Goal: Task Accomplishment & Management: Use online tool/utility

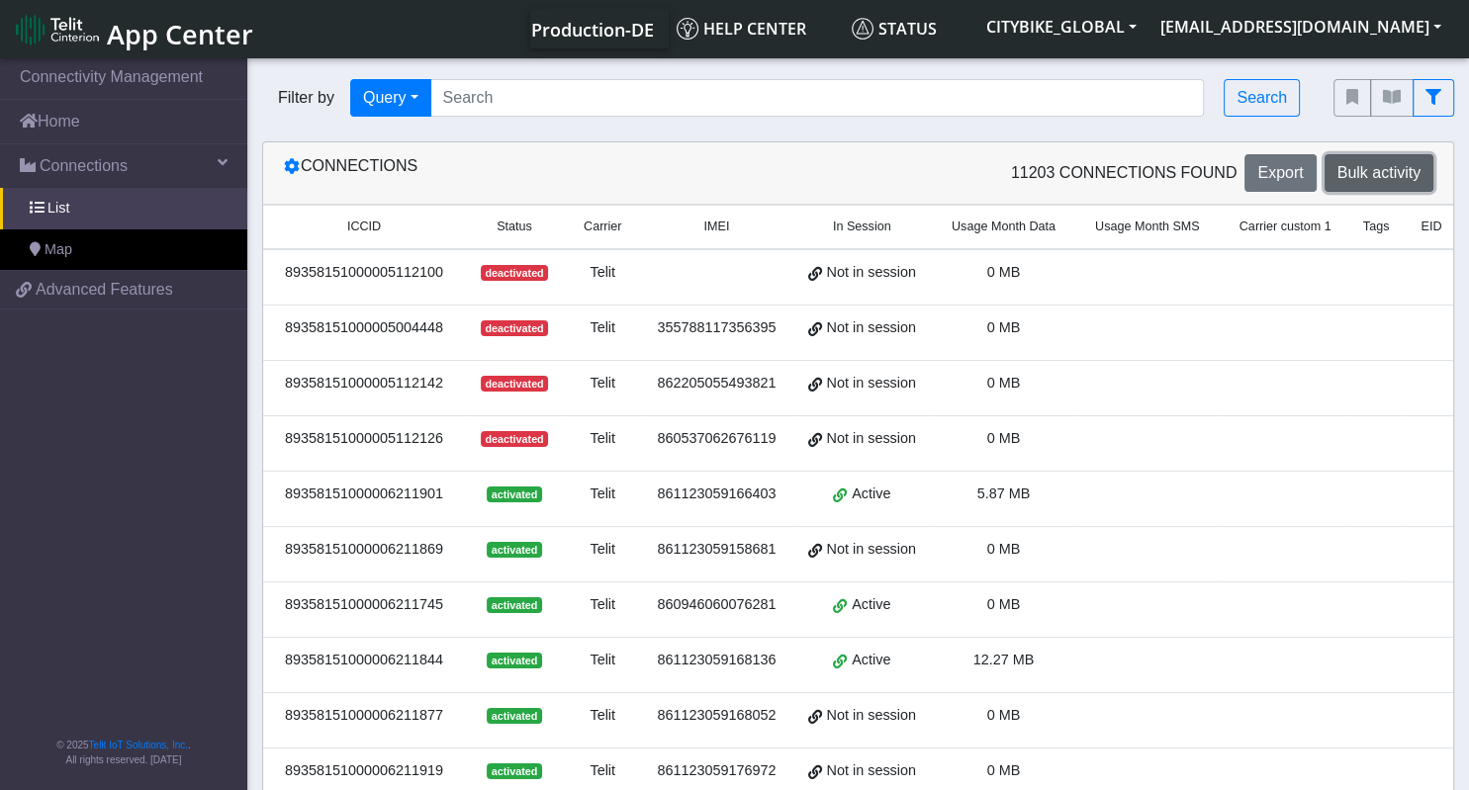
click at [1348, 164] on span "Bulk activity" at bounding box center [1379, 172] width 83 height 17
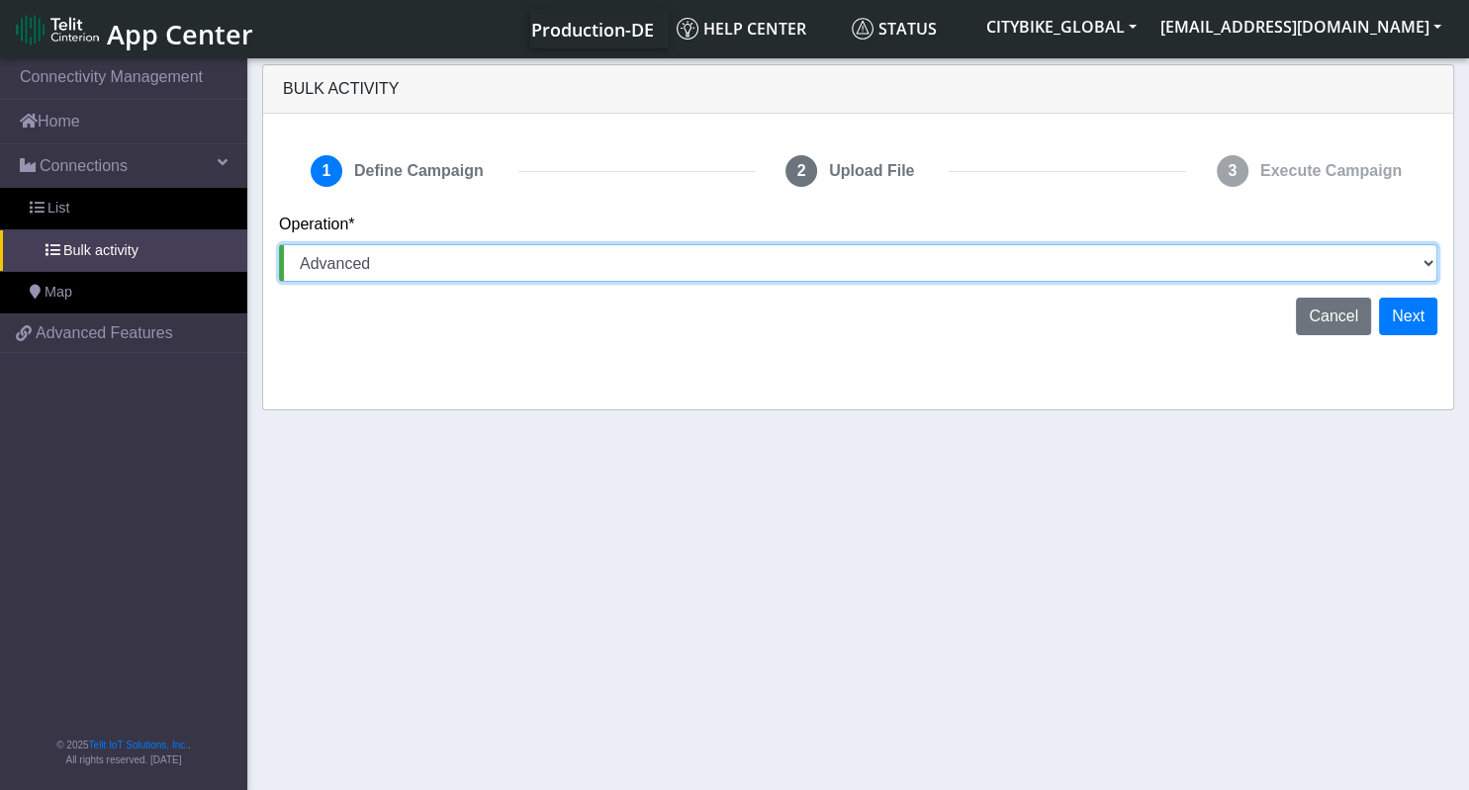
select select "text.addTags"
click option "Add Tags" at bounding box center [0, 0] width 0 height 0
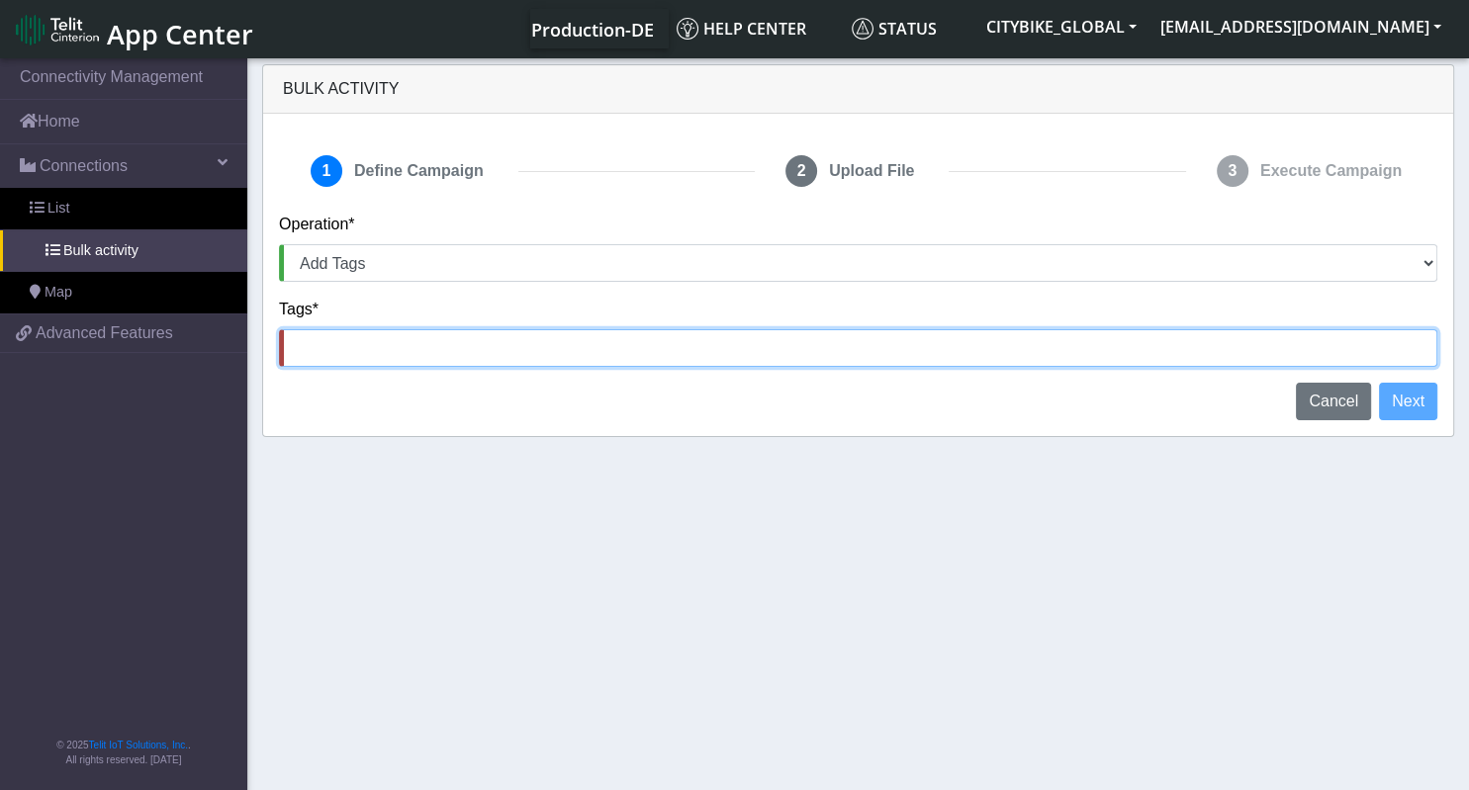
click at [354, 352] on input at bounding box center [858, 348] width 1158 height 38
paste input "CBGD_GDANSK"
type input "CBGD_GDANSK"
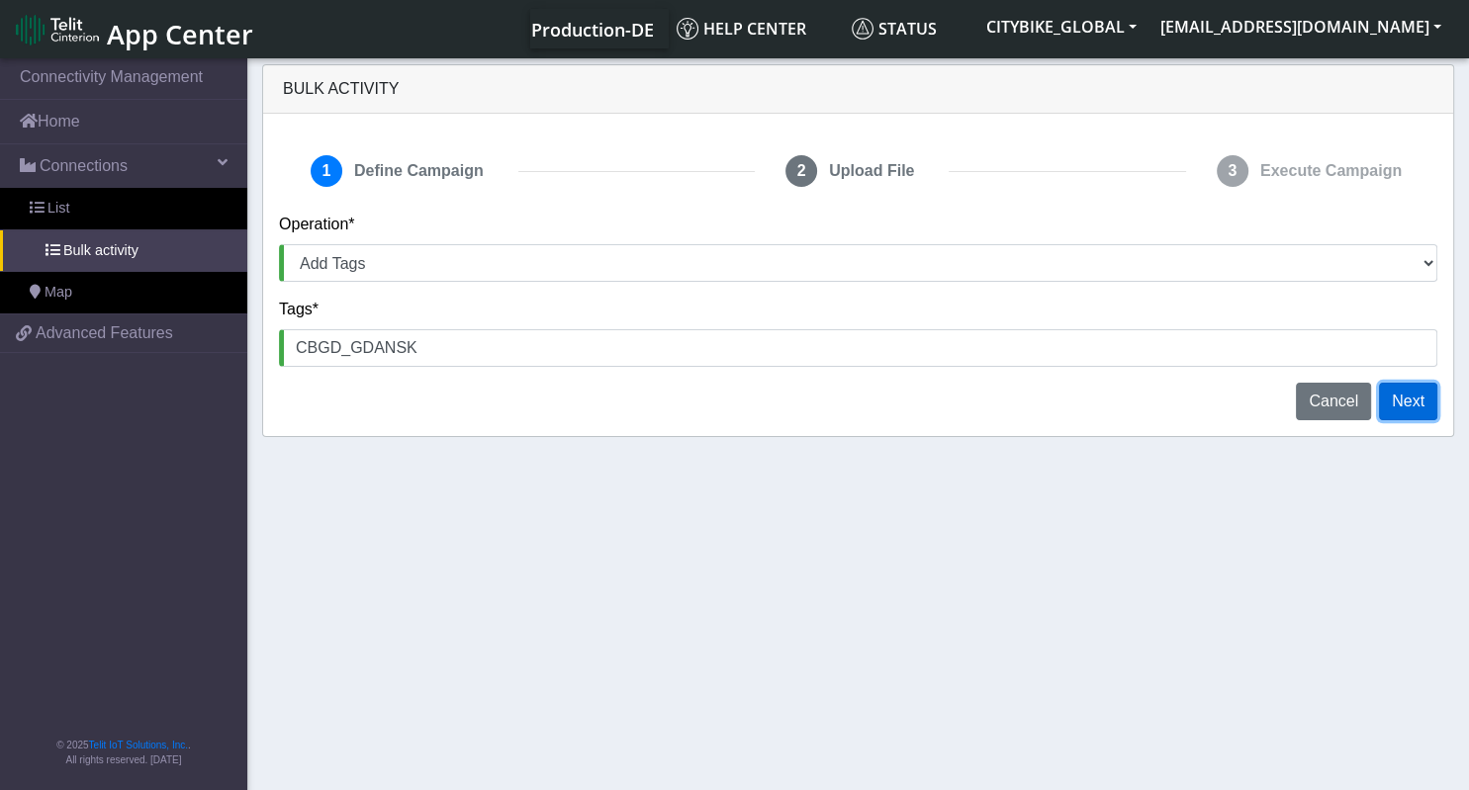
click at [1411, 391] on button "Next" at bounding box center [1408, 402] width 58 height 38
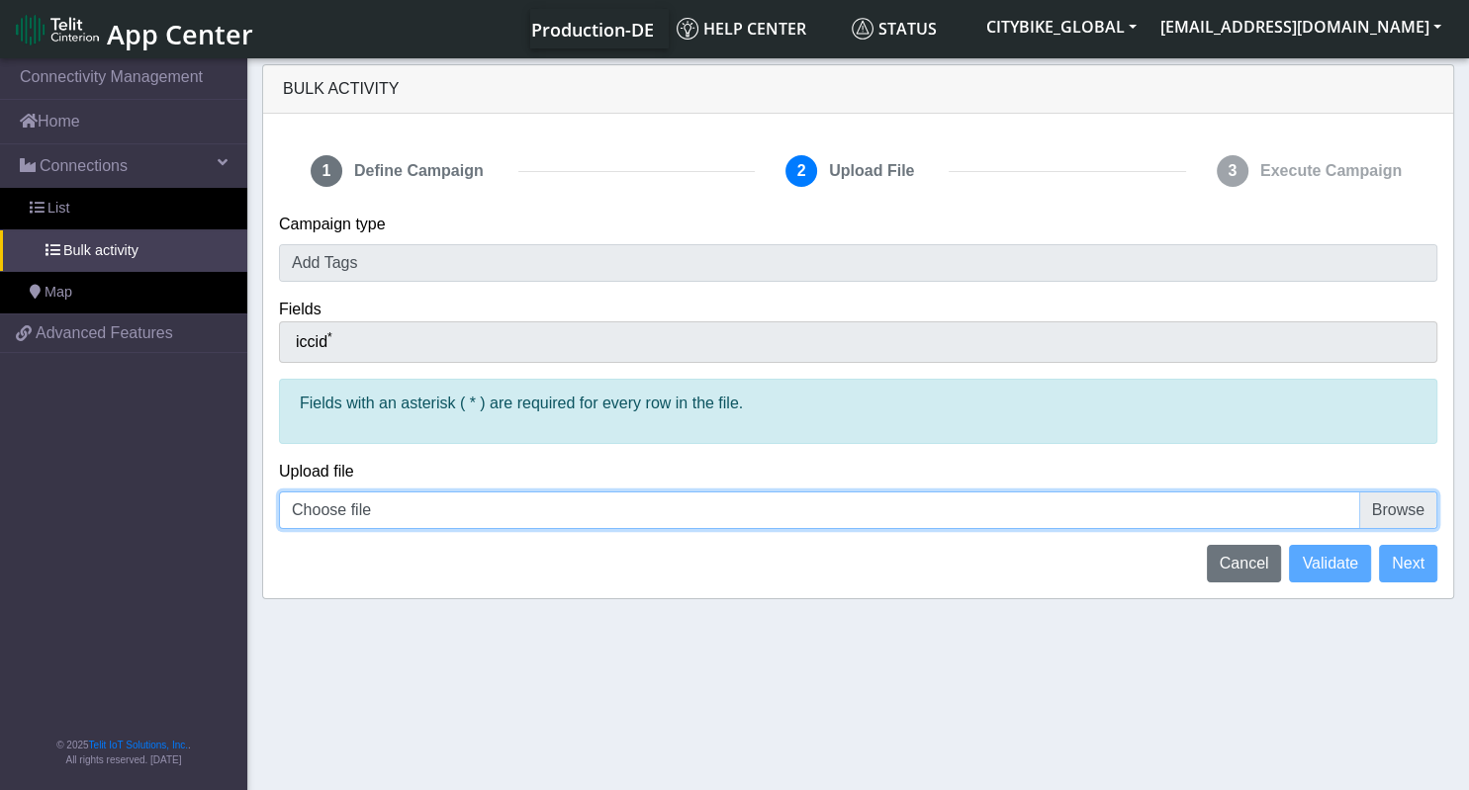
click at [354, 509] on input "Choose file" at bounding box center [858, 511] width 1158 height 38
click at [445, 502] on input "Choose file" at bounding box center [858, 511] width 1158 height 38
click at [1395, 501] on input "Choose file" at bounding box center [858, 511] width 1158 height 38
type input "C:\fakepath\[PERSON_NAME]-CBGD-FixOrg.csv"
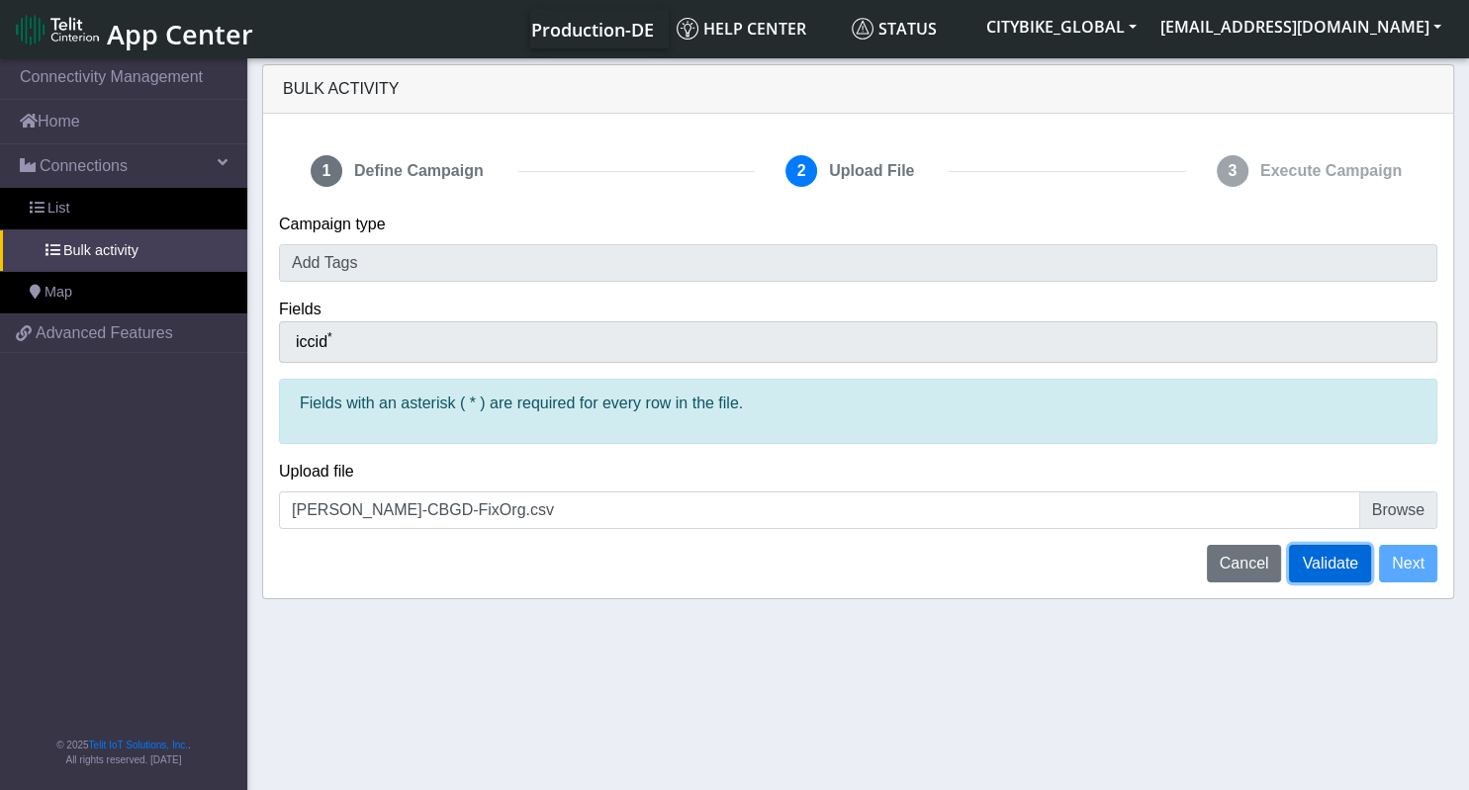
click at [1320, 563] on span "Validate" at bounding box center [1330, 563] width 56 height 17
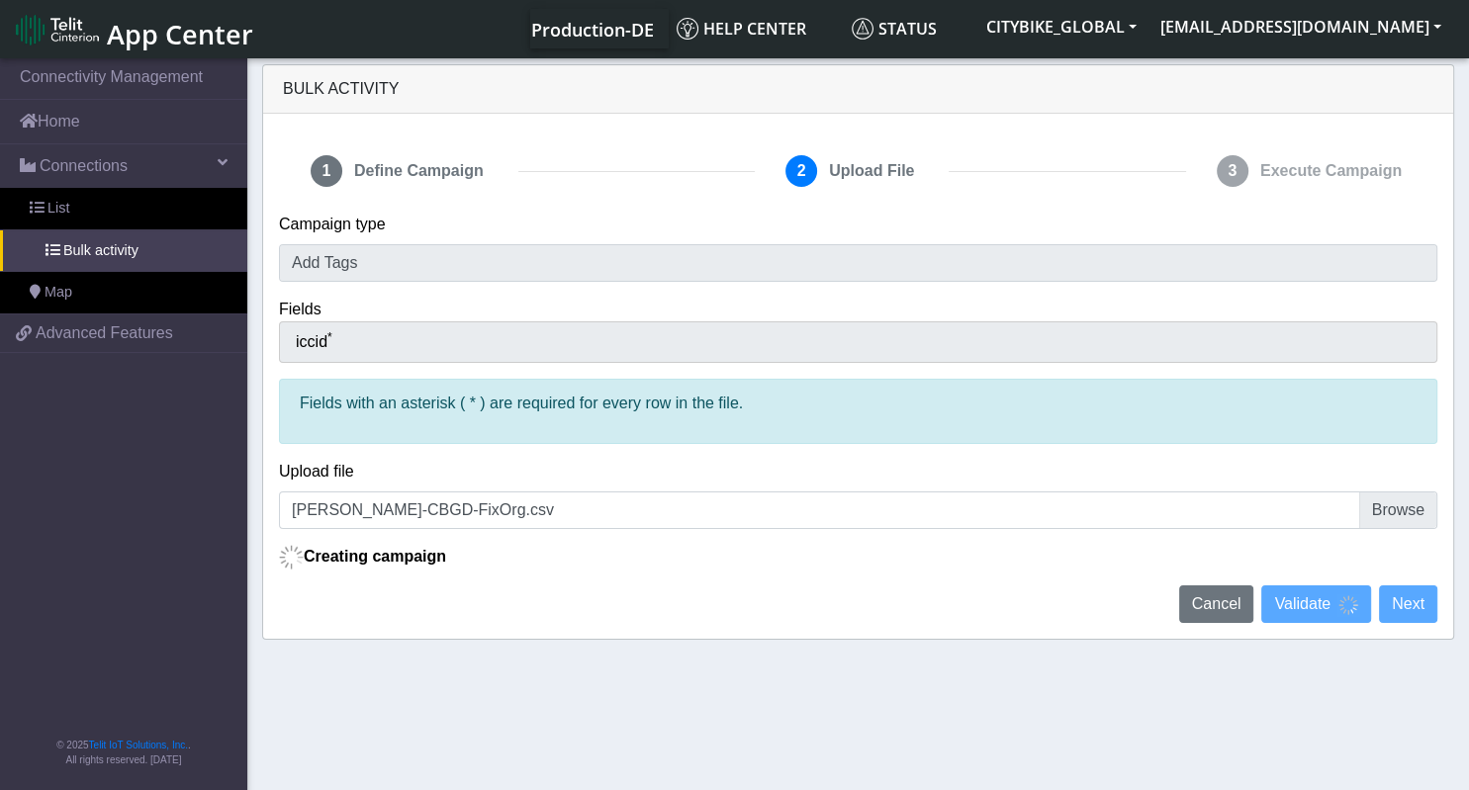
click at [979, 557] on p "Creating campaign" at bounding box center [858, 557] width 1158 height 25
click at [1369, 658] on section "Connectivity Management Home Connections List Bulk activity Map 83b82839876a521…" at bounding box center [734, 425] width 1469 height 743
click at [1070, 560] on p "Creating campaign" at bounding box center [858, 557] width 1158 height 25
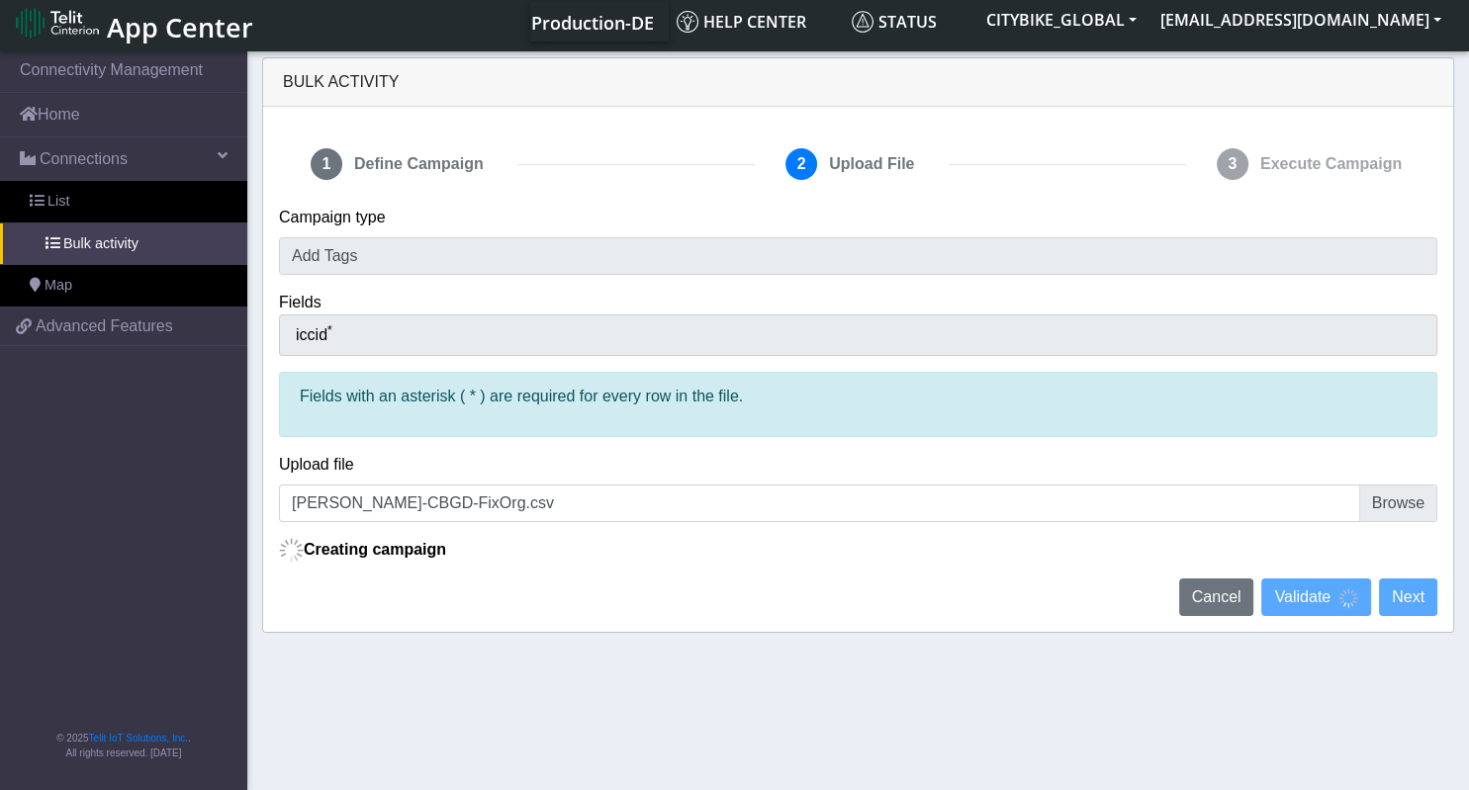
click at [493, 546] on p "Creating campaign" at bounding box center [858, 550] width 1158 height 25
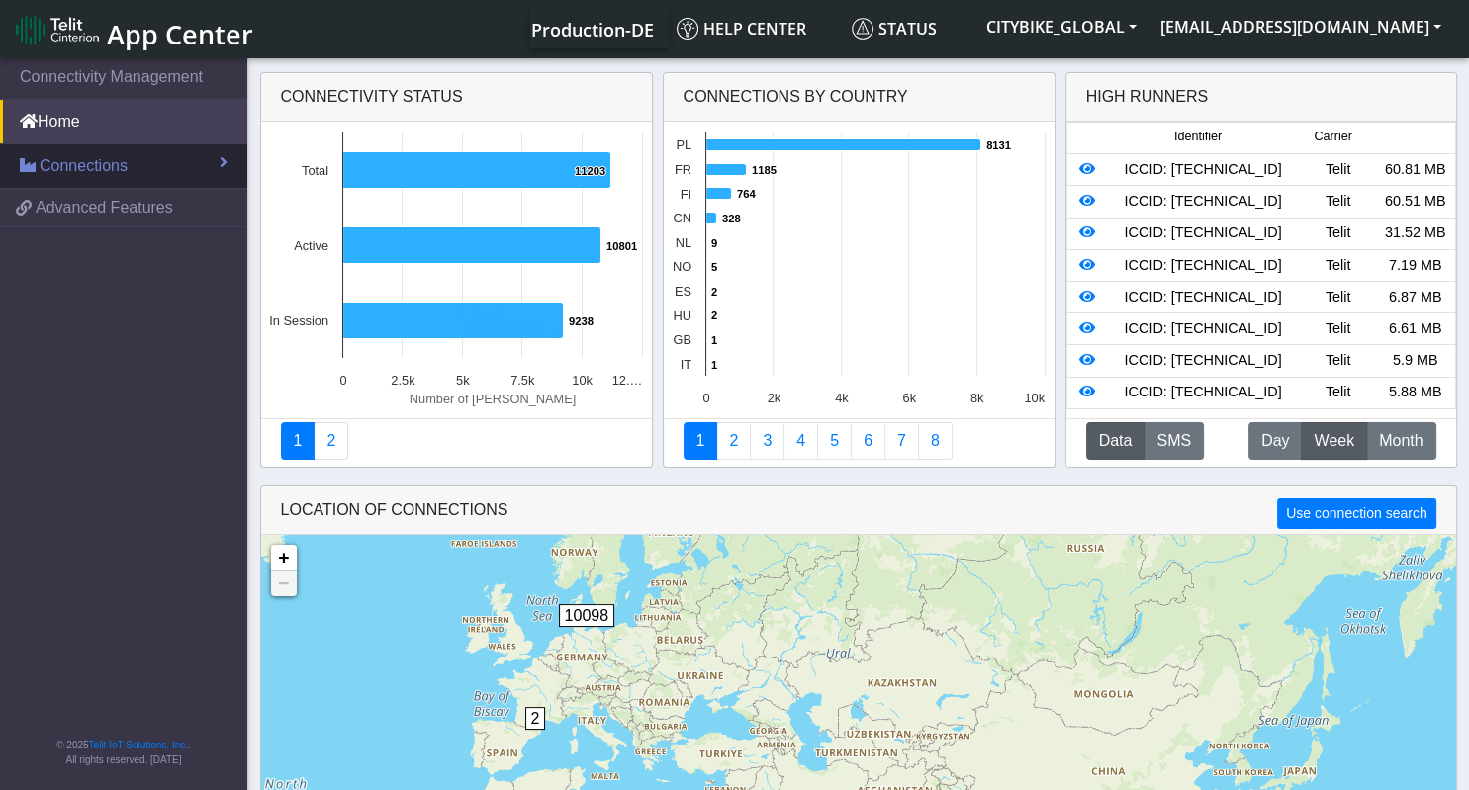
click at [229, 165] on link "Connections" at bounding box center [123, 166] width 247 height 44
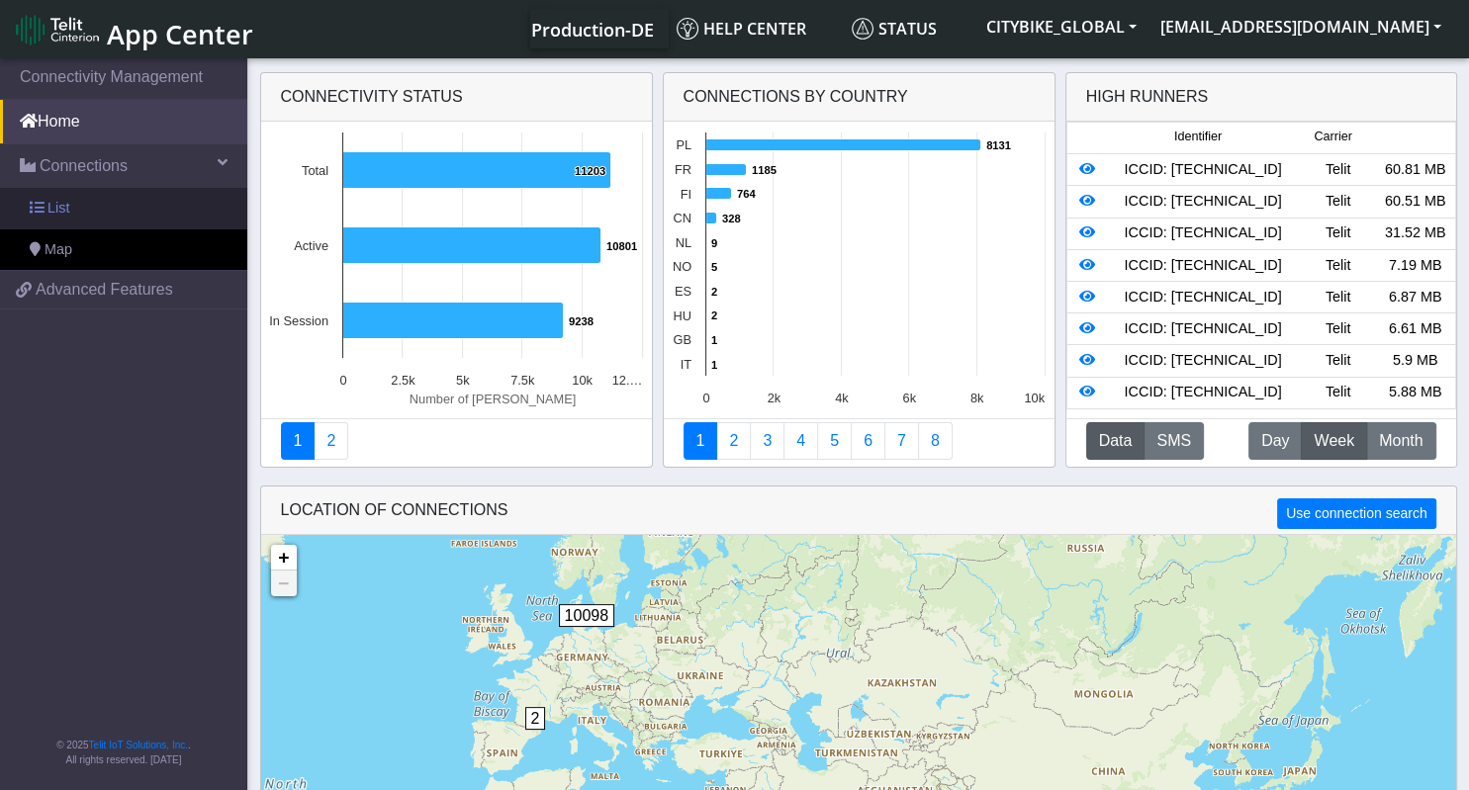
click at [64, 208] on span "List" at bounding box center [58, 209] width 22 height 22
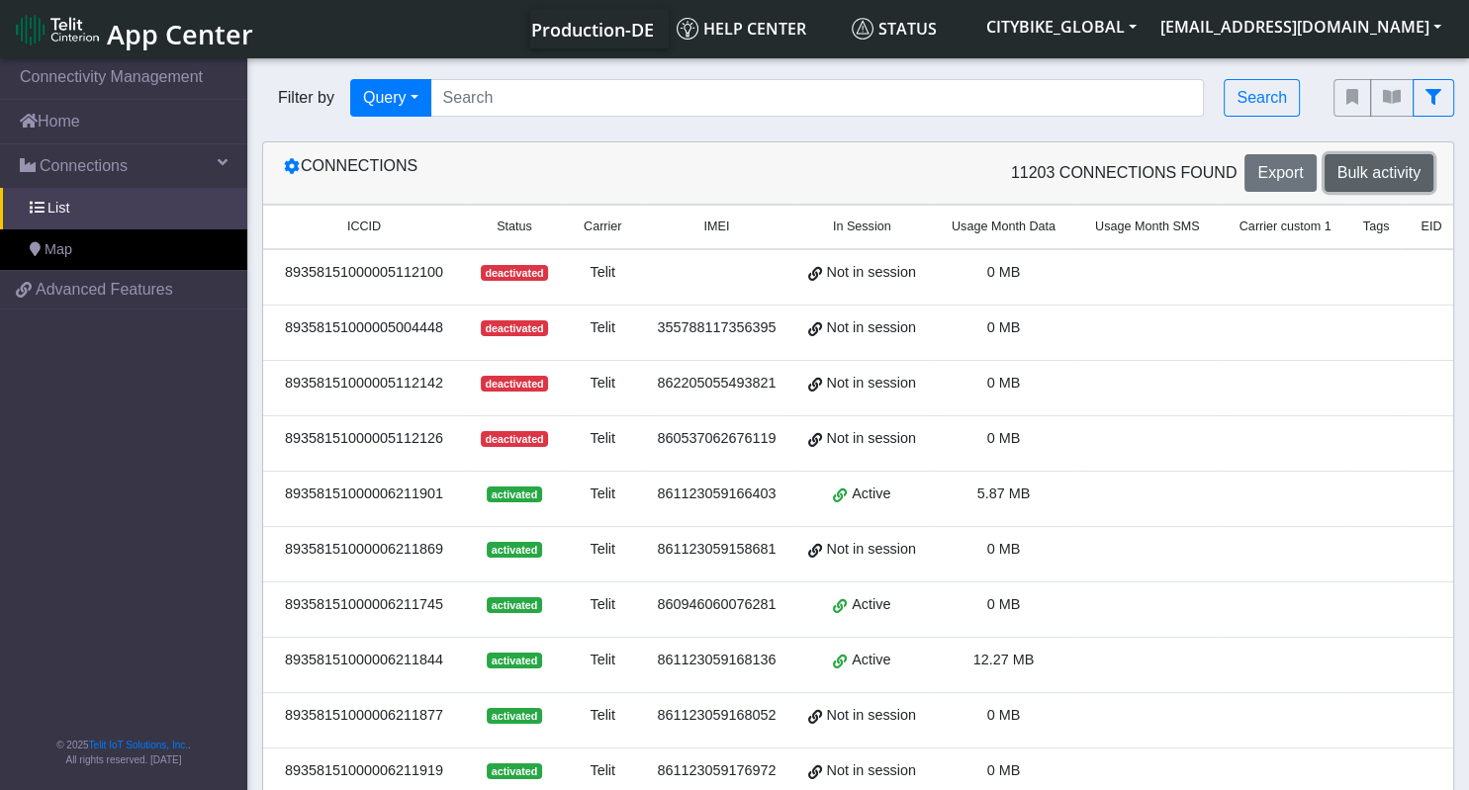
click at [1399, 175] on span "Bulk activity" at bounding box center [1379, 172] width 83 height 17
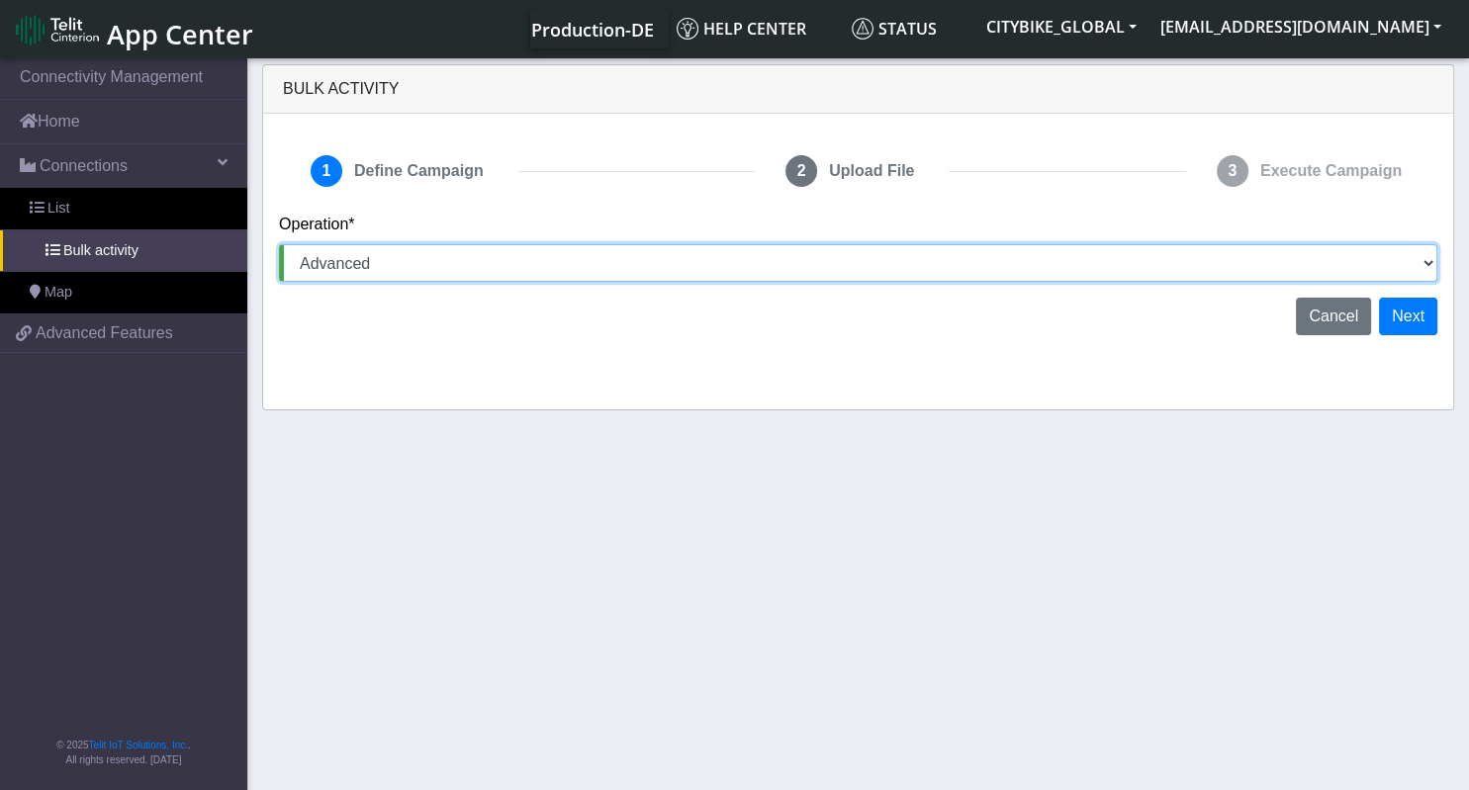
select select "text.addTags"
click option "Add Tags" at bounding box center [0, 0] width 0 height 0
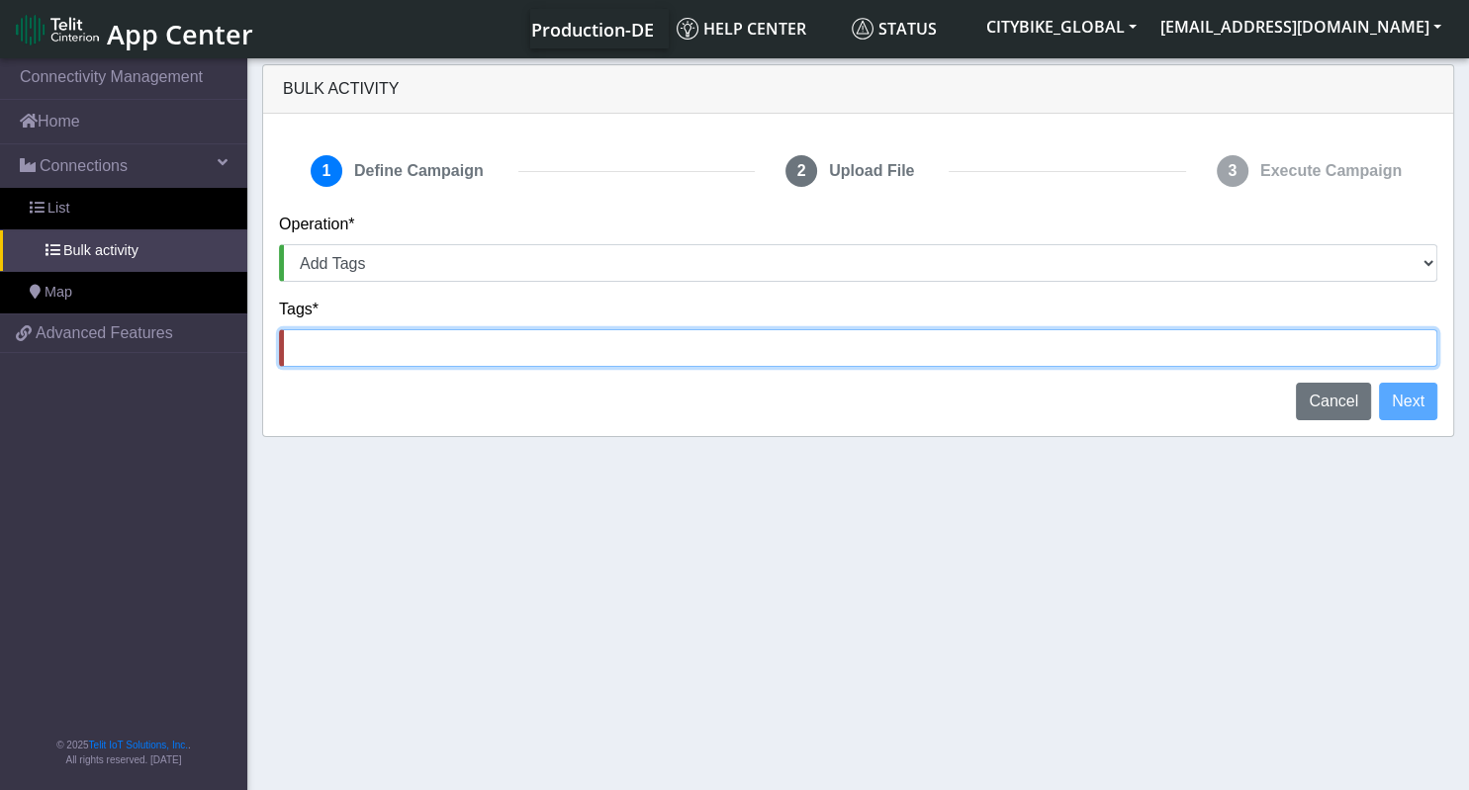
click at [721, 358] on input at bounding box center [858, 348] width 1158 height 38
type input "CBRO"
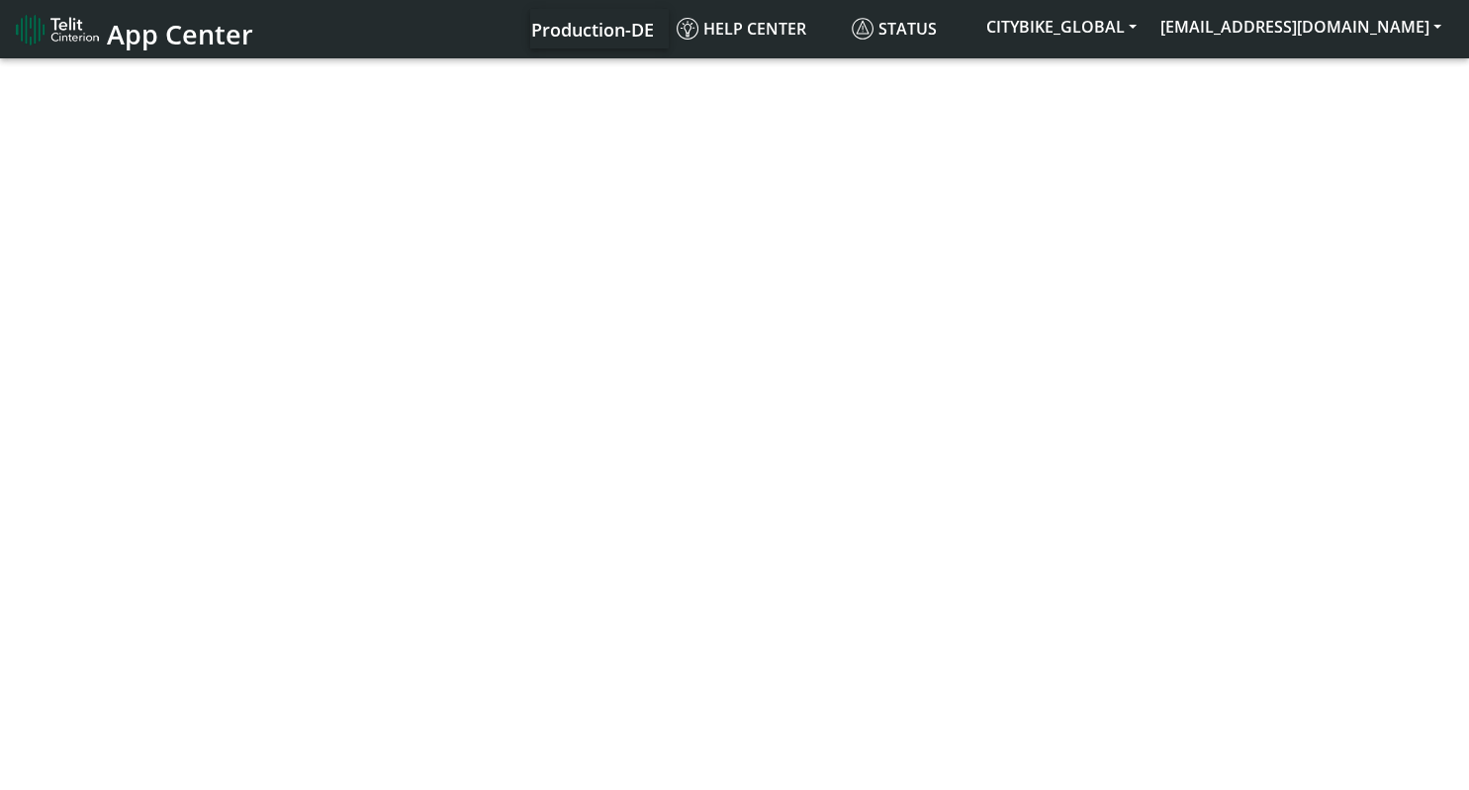
select select "text.addTags"
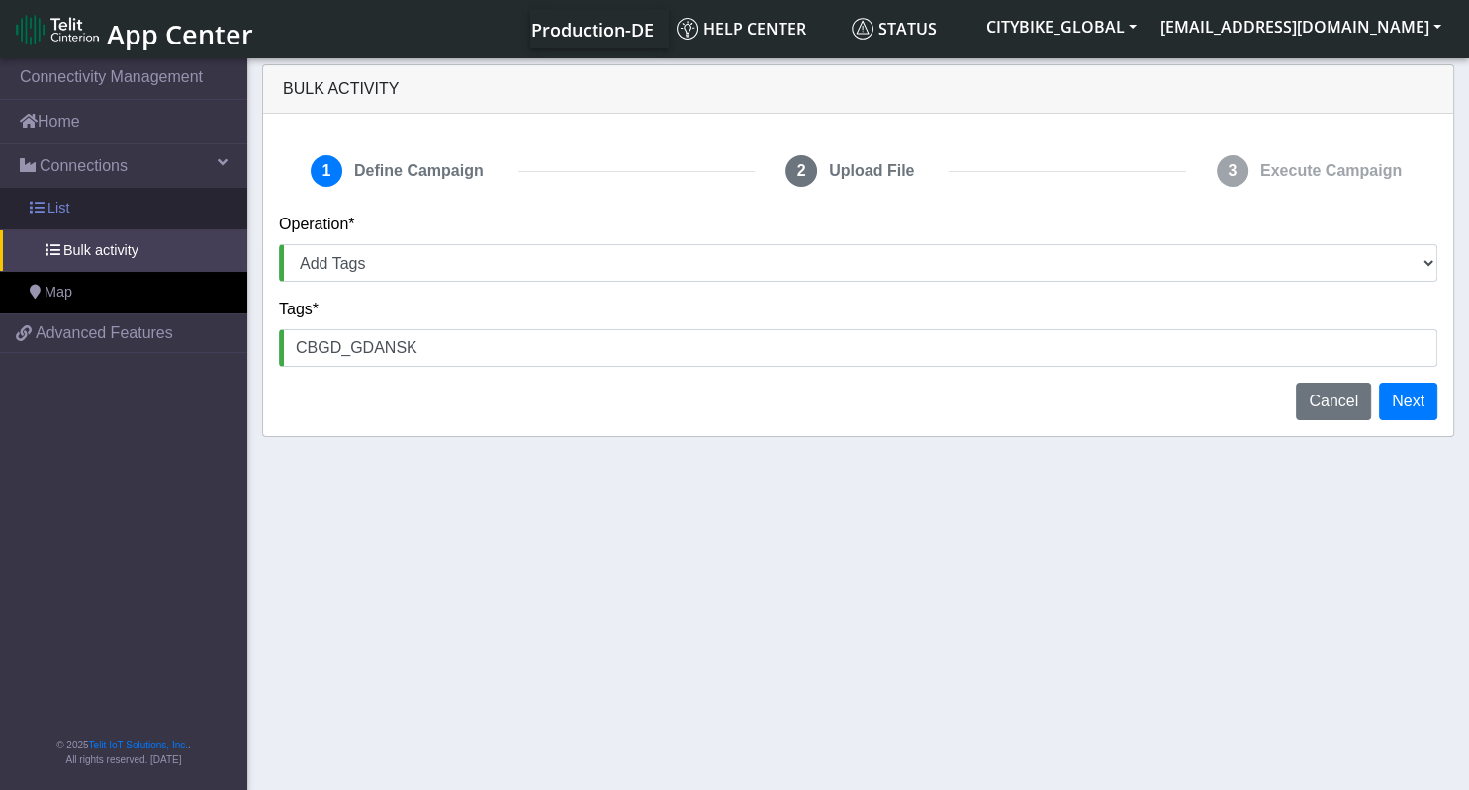
click at [43, 204] on span at bounding box center [37, 208] width 14 height 14
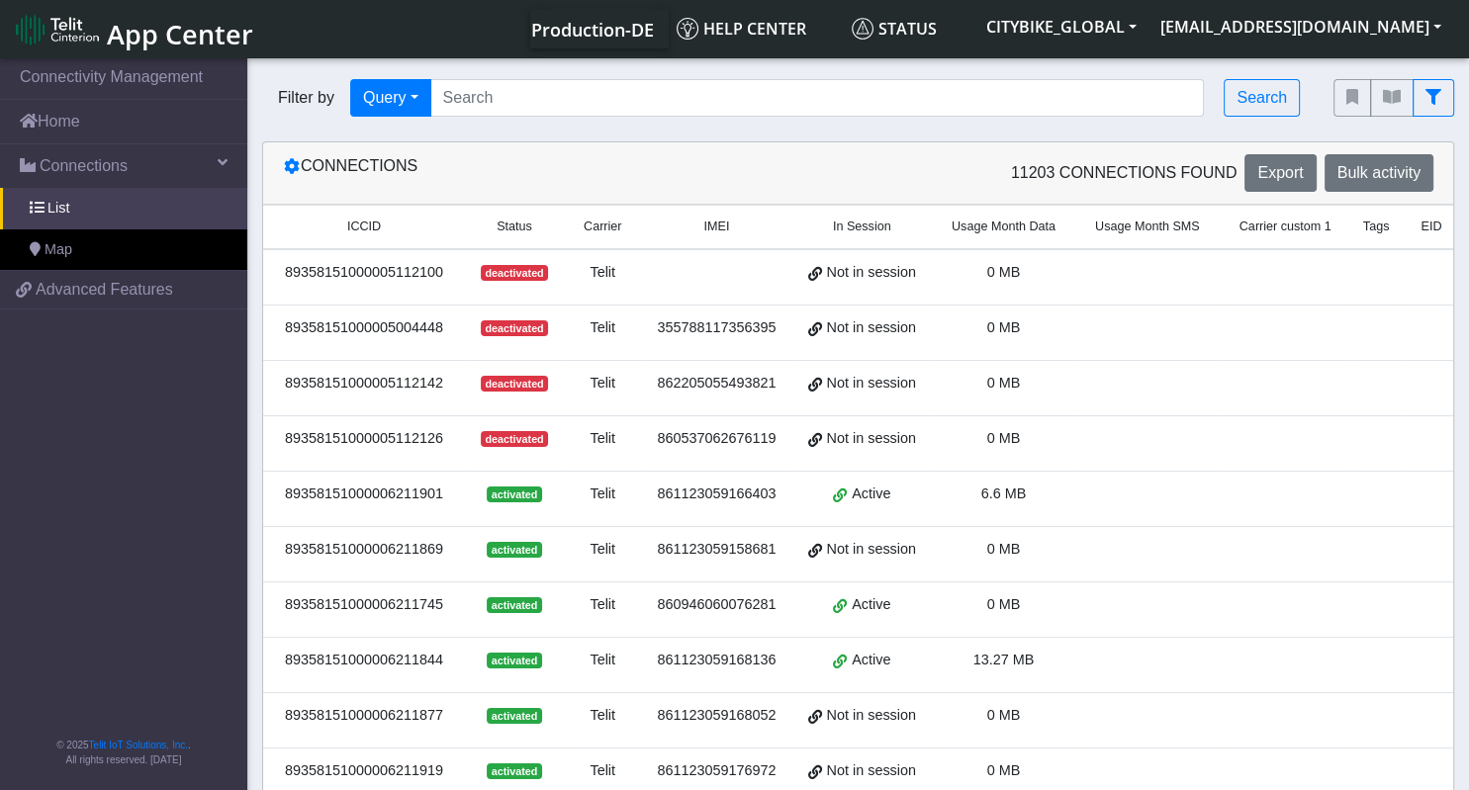
click at [390, 433] on div "89358151000005112126" at bounding box center [364, 439] width 178 height 22
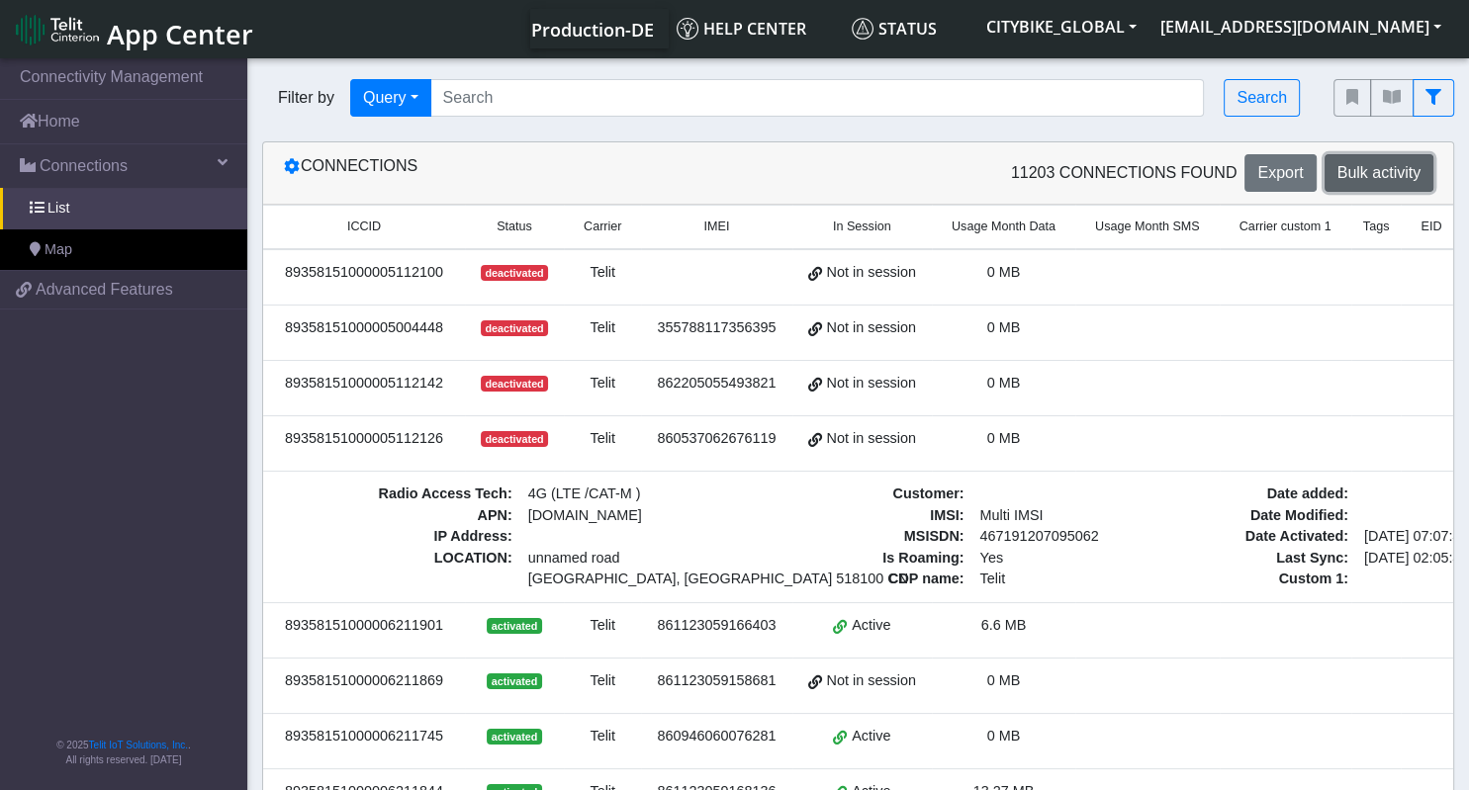
click at [1357, 177] on span "Bulk activity" at bounding box center [1379, 172] width 83 height 17
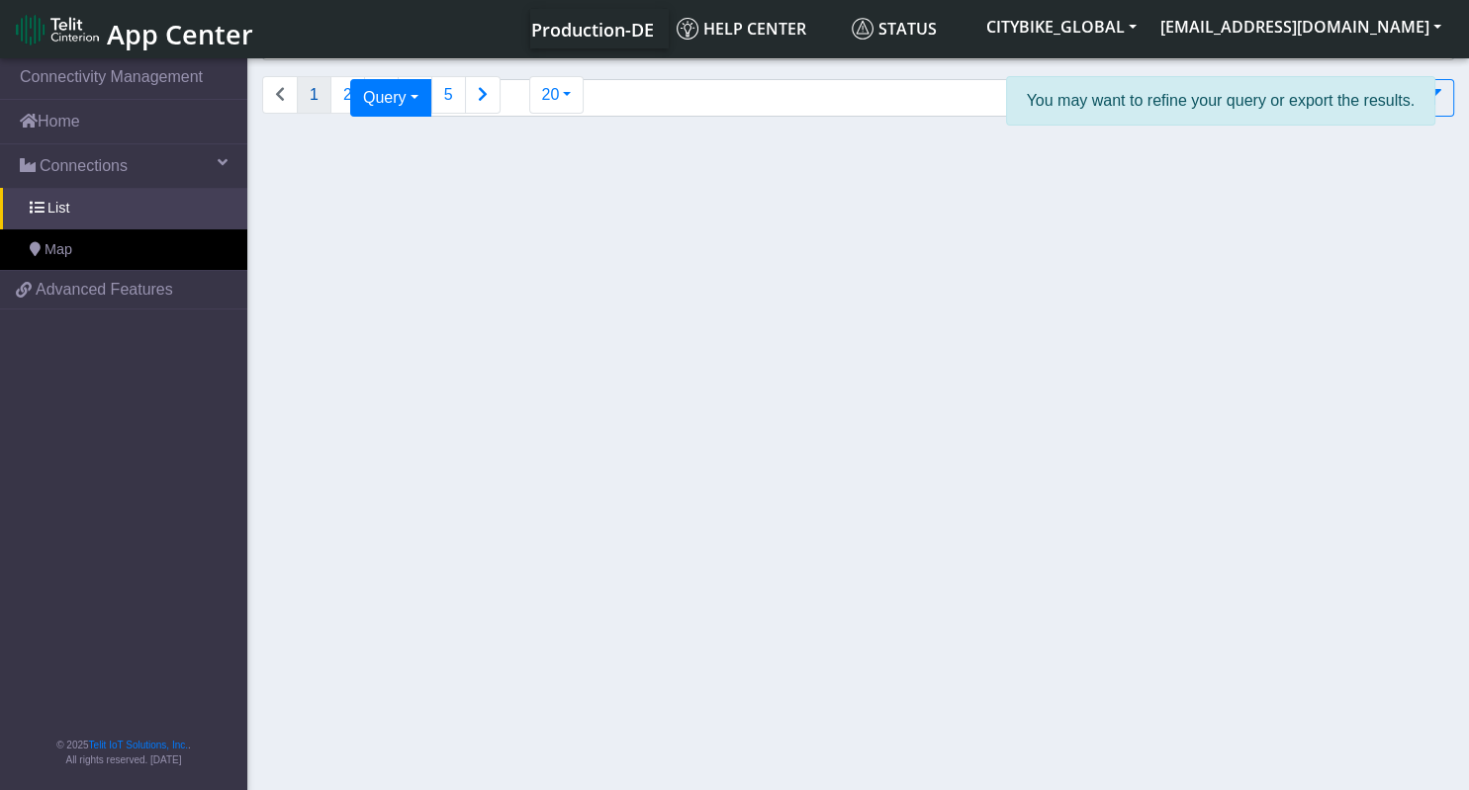
select select "text.addTags"
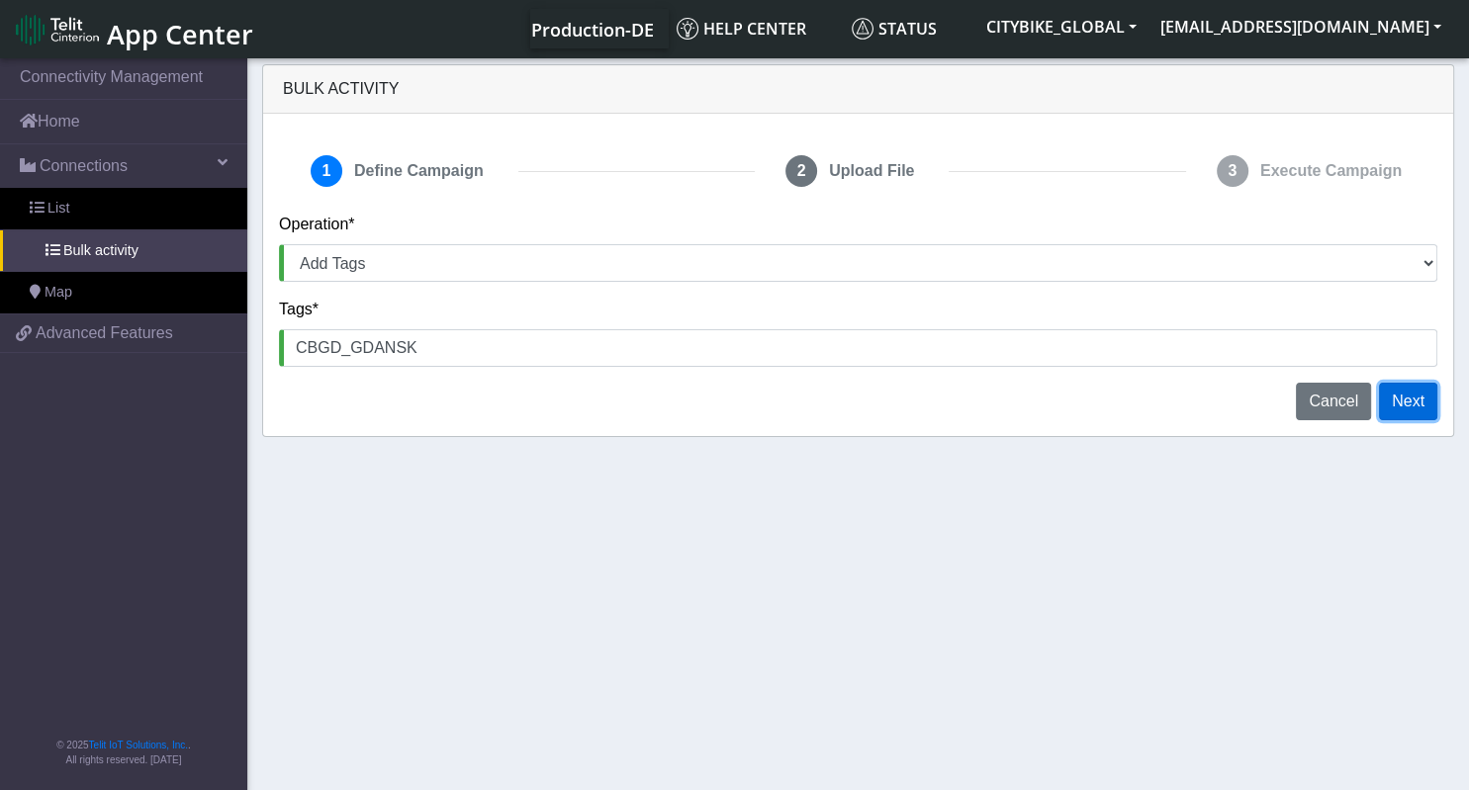
click at [1399, 409] on button "Next" at bounding box center [1408, 402] width 58 height 38
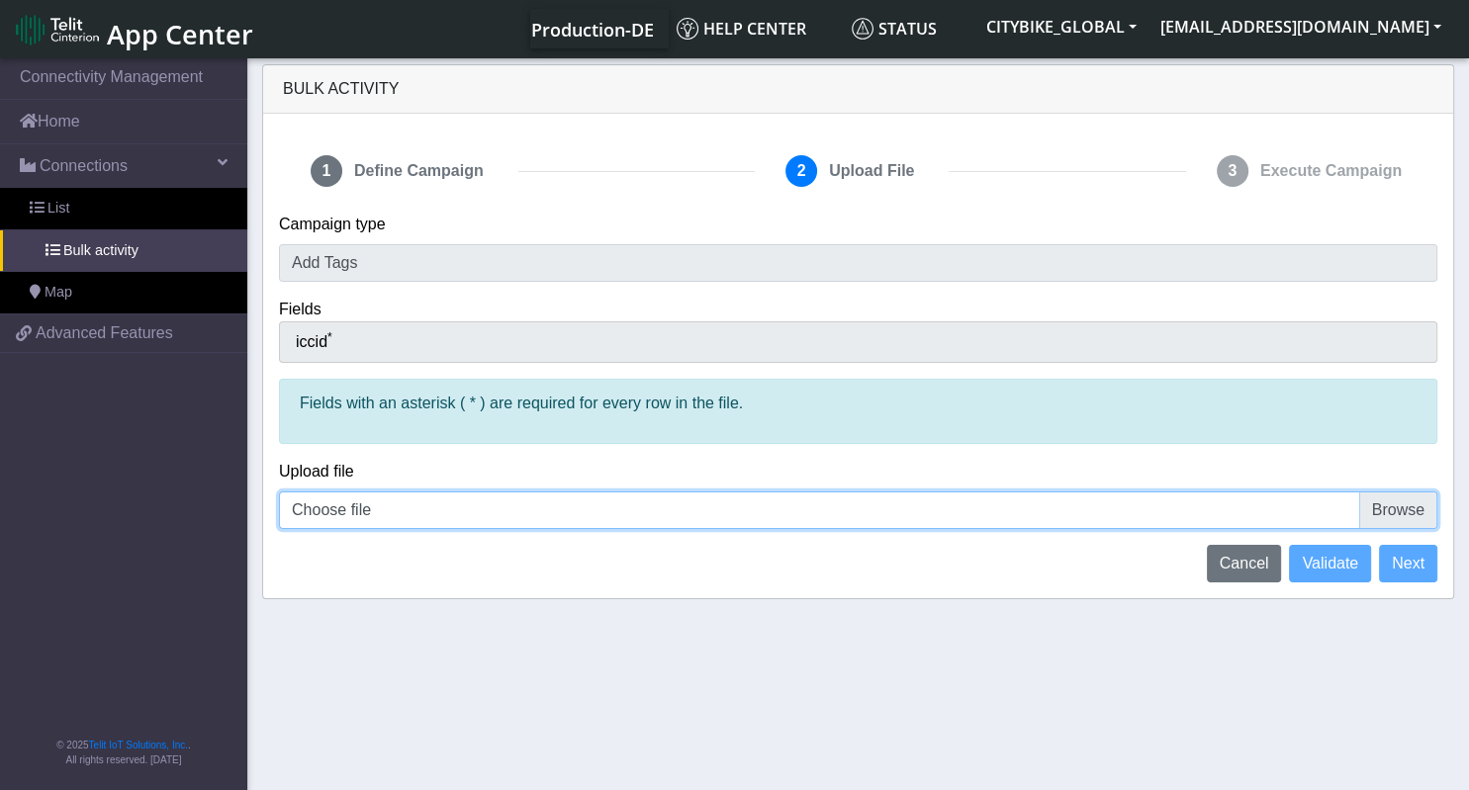
click at [949, 516] on input "Choose file" at bounding box center [858, 511] width 1158 height 38
type input "C:\fakepath\[PERSON_NAME]-CBGD-FixOrg.csv"
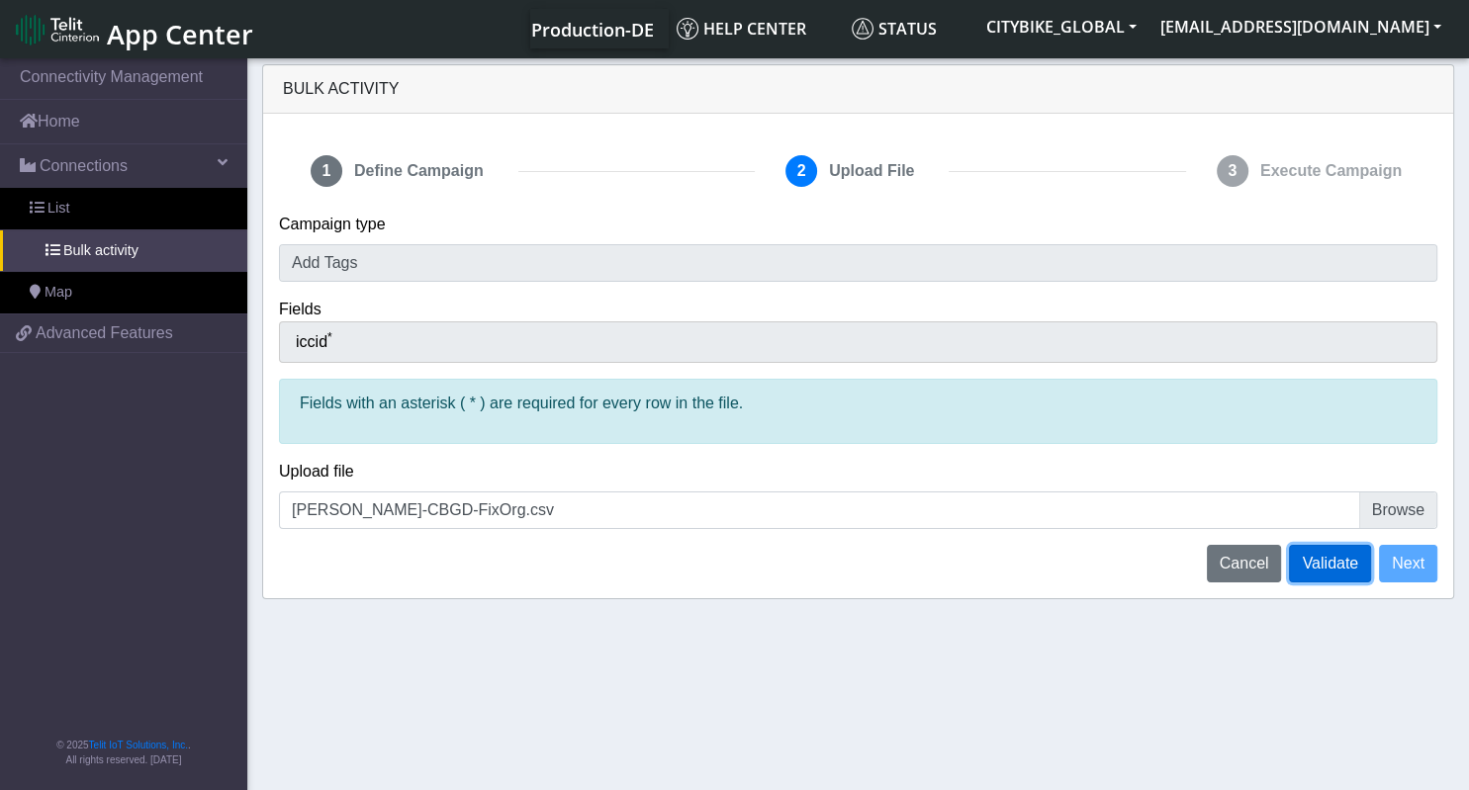
click at [1321, 564] on span "Validate" at bounding box center [1330, 563] width 56 height 17
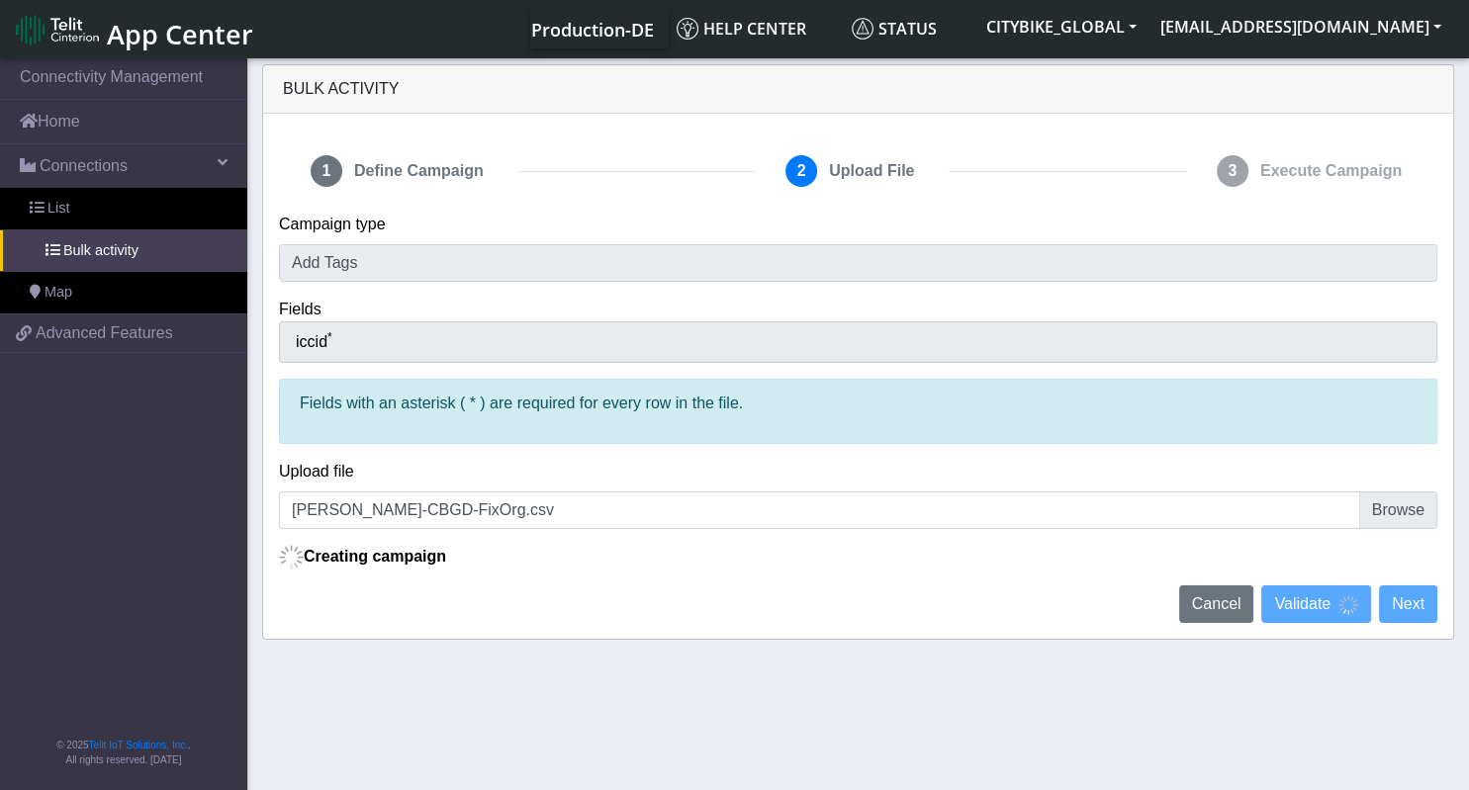
click at [1211, 533] on div "Upload file SIMs-CBGD-FixOrg.csv" at bounding box center [858, 502] width 1188 height 85
click at [772, 694] on section "Connectivity Management Home Connections List Bulk activity Map 83b82839876a521…" at bounding box center [734, 425] width 1469 height 743
